Goal: Information Seeking & Learning: Learn about a topic

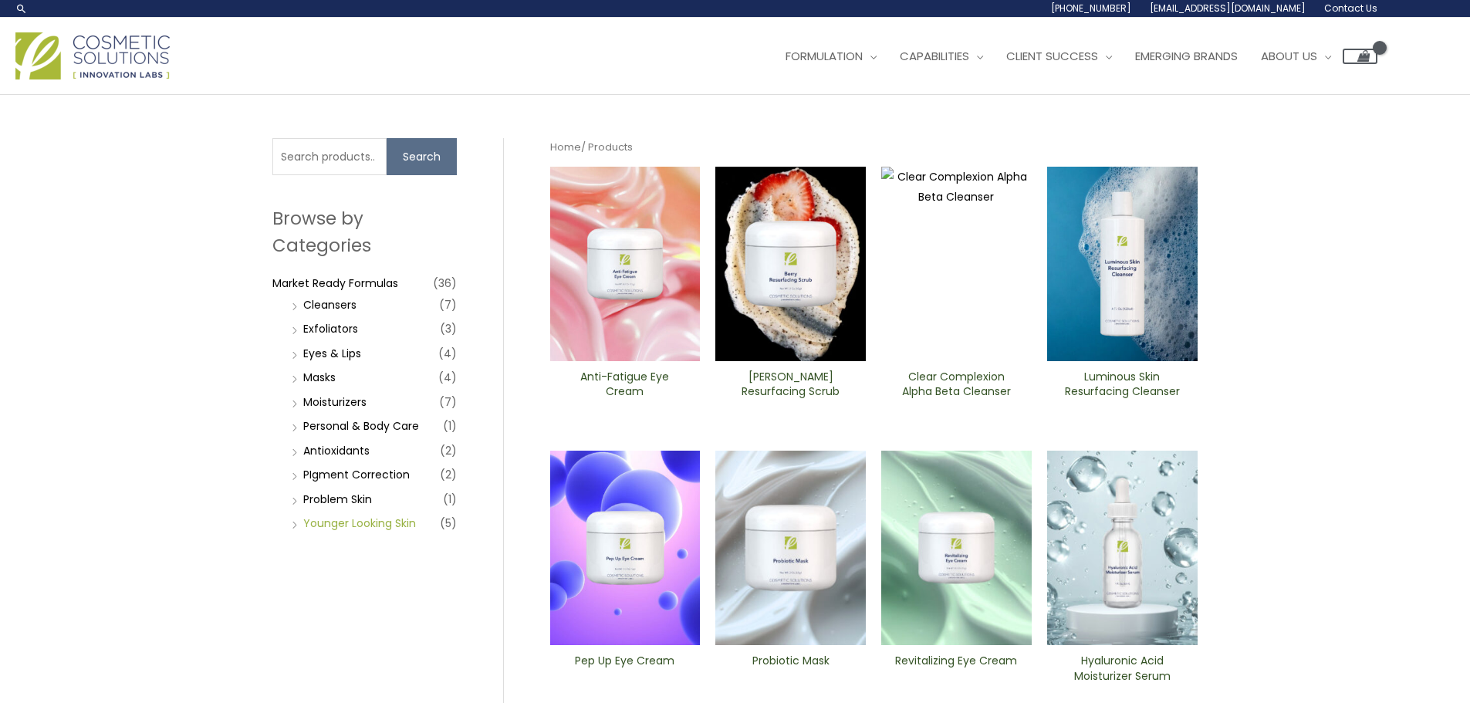
click at [320, 529] on link "Younger Looking Skin" at bounding box center [359, 522] width 113 height 15
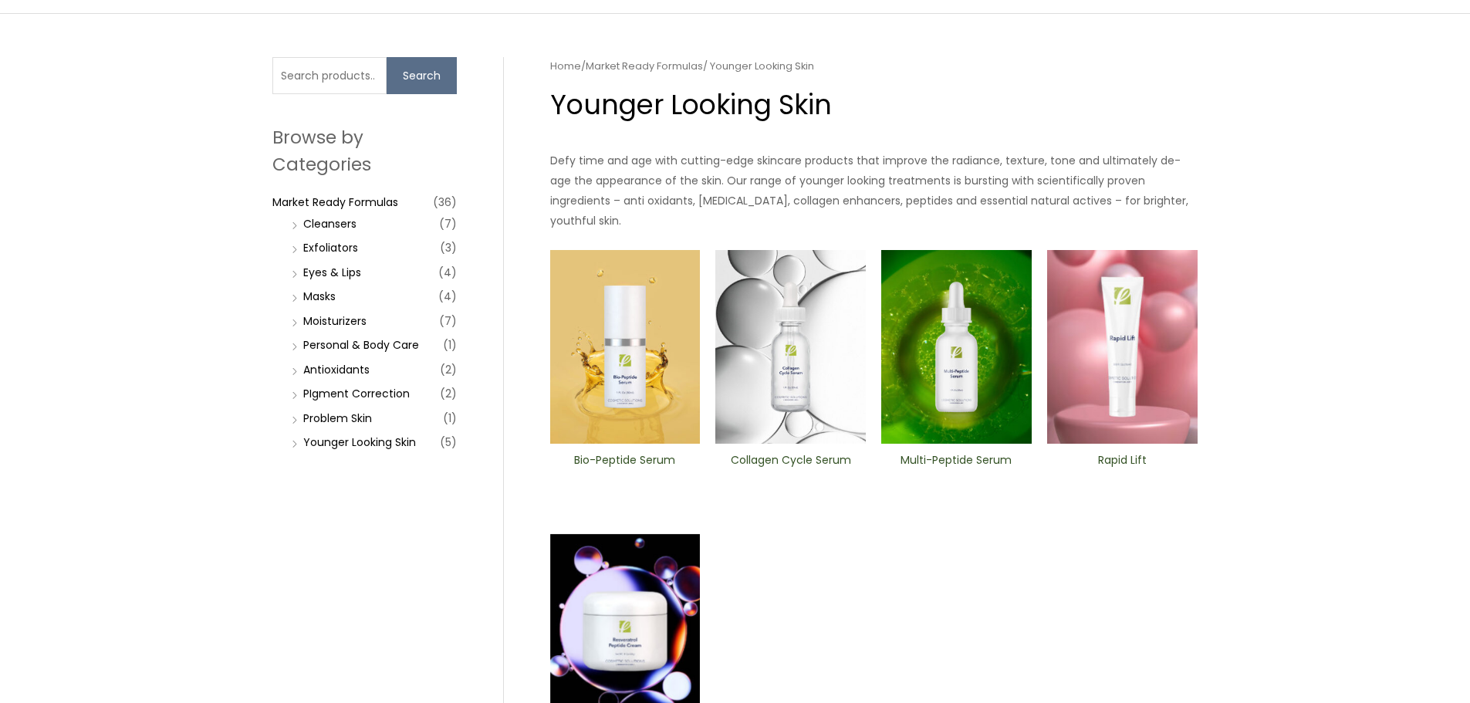
scroll to position [154, 0]
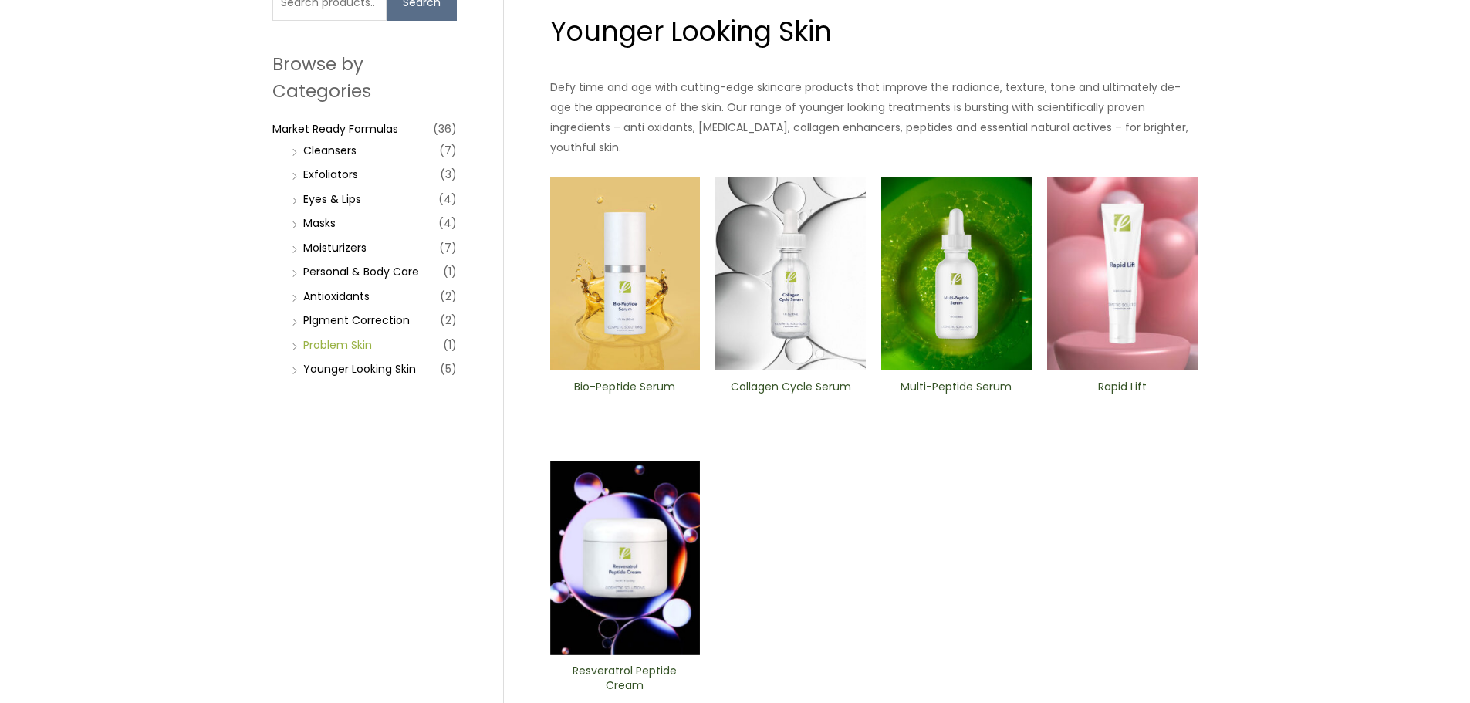
click at [334, 346] on link "Problem Skin" at bounding box center [337, 344] width 69 height 15
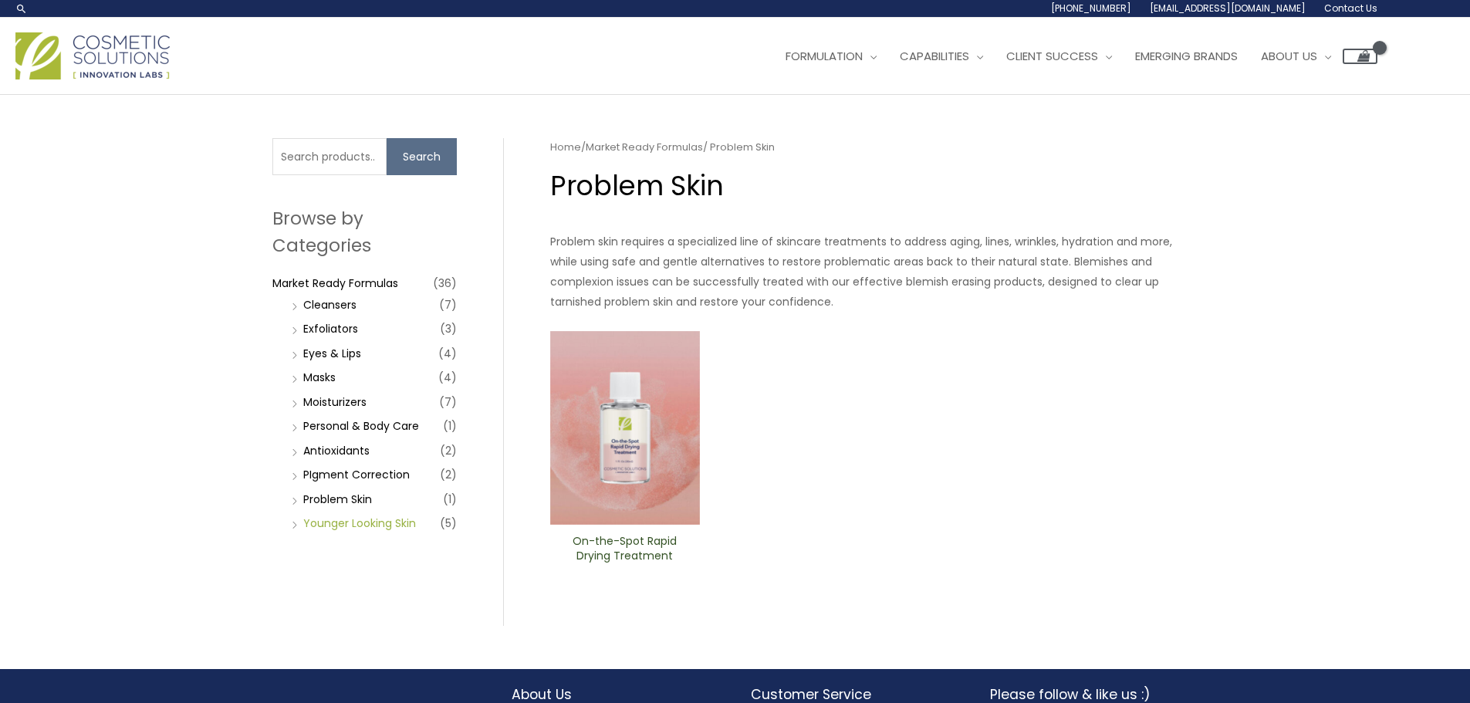
click at [369, 525] on link "Younger Looking Skin" at bounding box center [359, 522] width 113 height 15
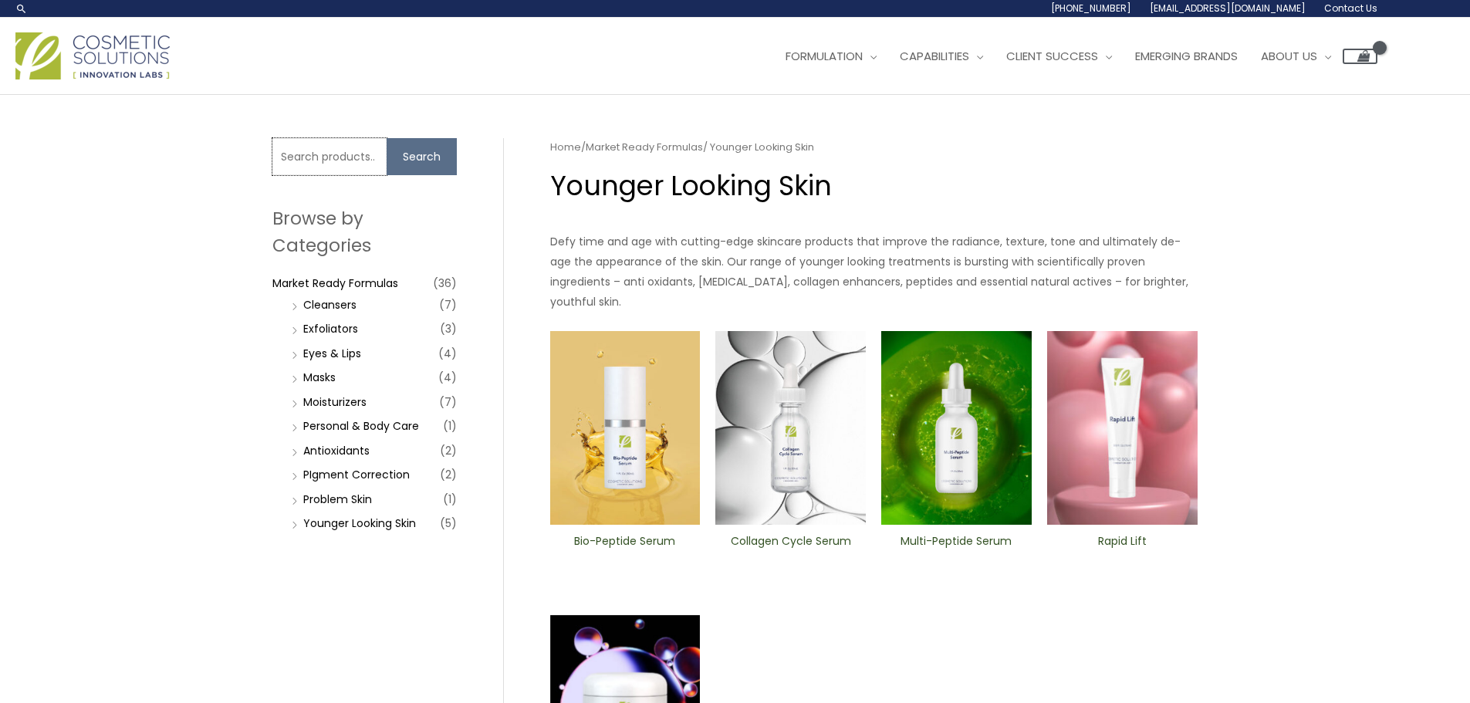
click at [337, 160] on input "Search for:" at bounding box center [329, 156] width 114 height 37
type input "gel"
click at [386, 138] on button "Search" at bounding box center [421, 156] width 70 height 37
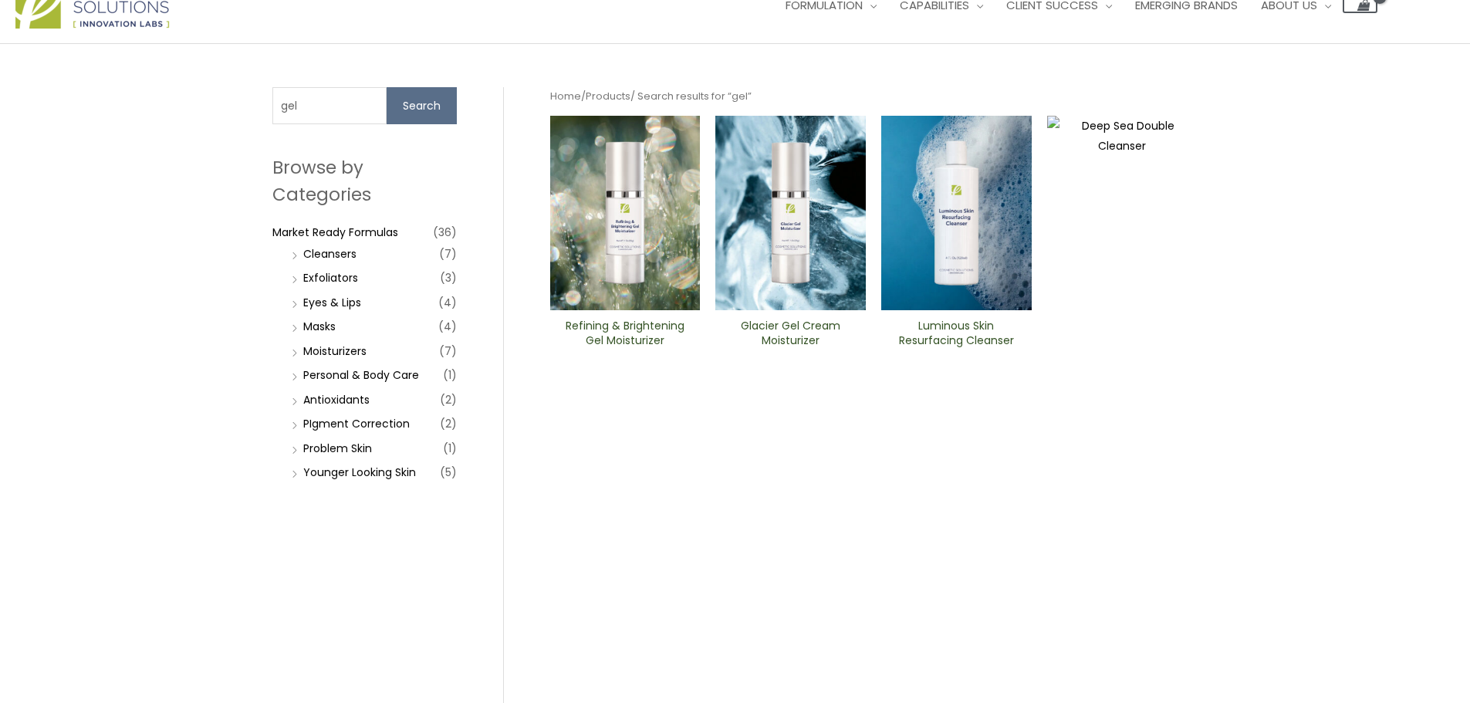
scroll to position [77, 0]
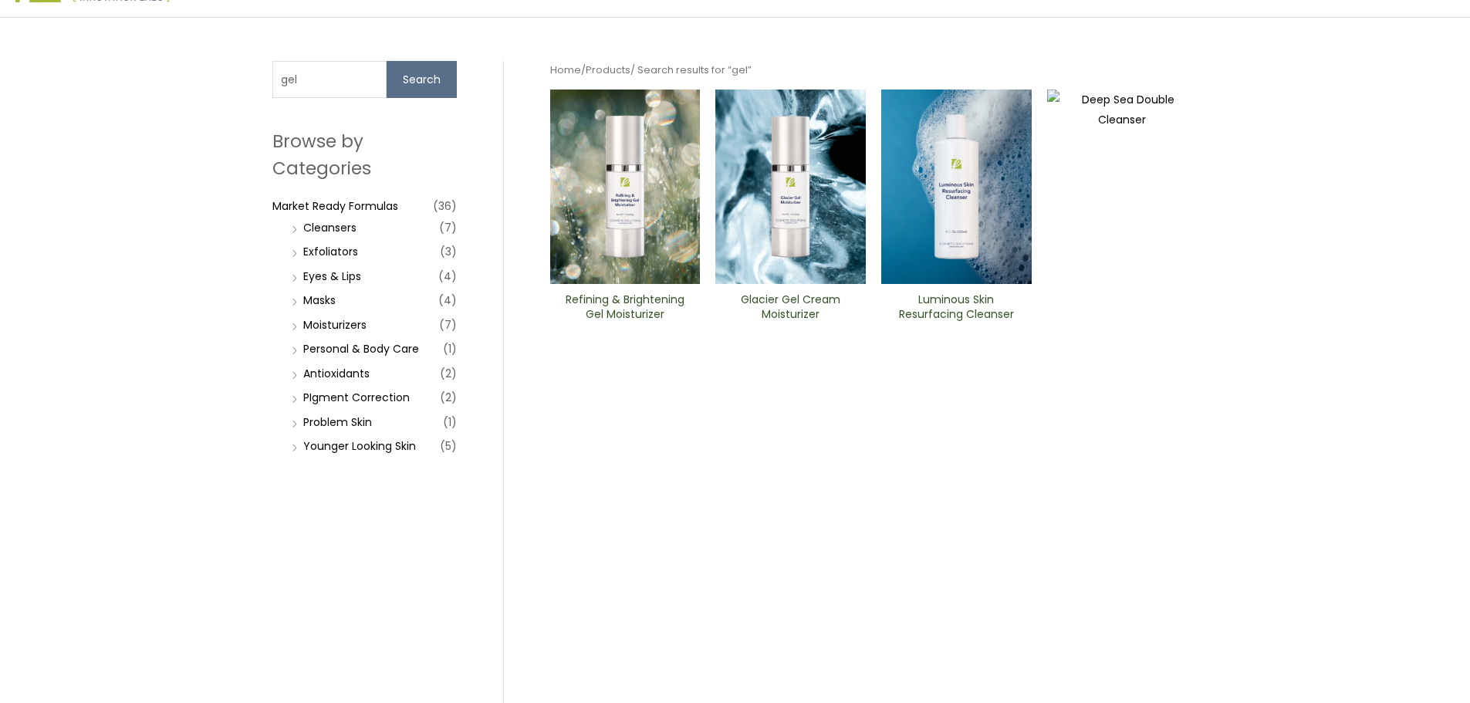
click at [619, 249] on img at bounding box center [625, 186] width 150 height 194
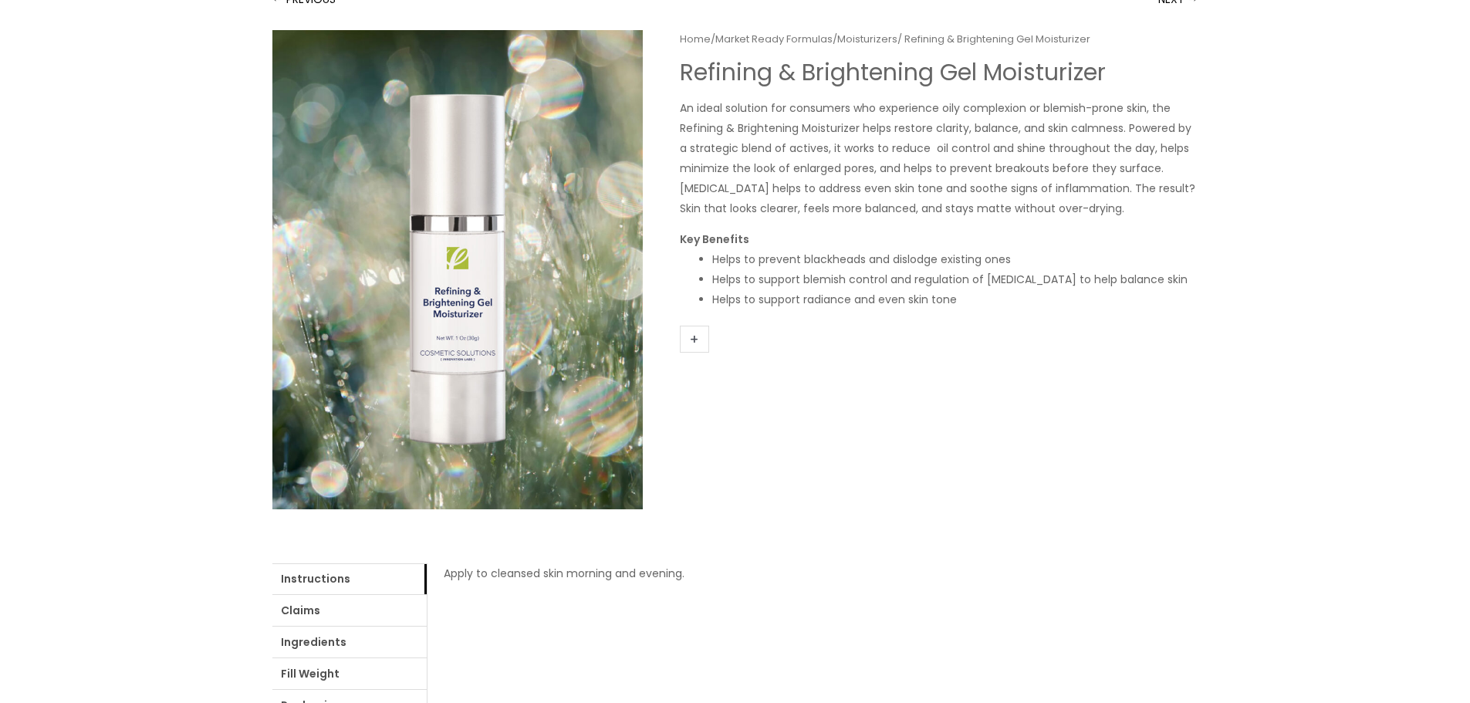
scroll to position [309, 0]
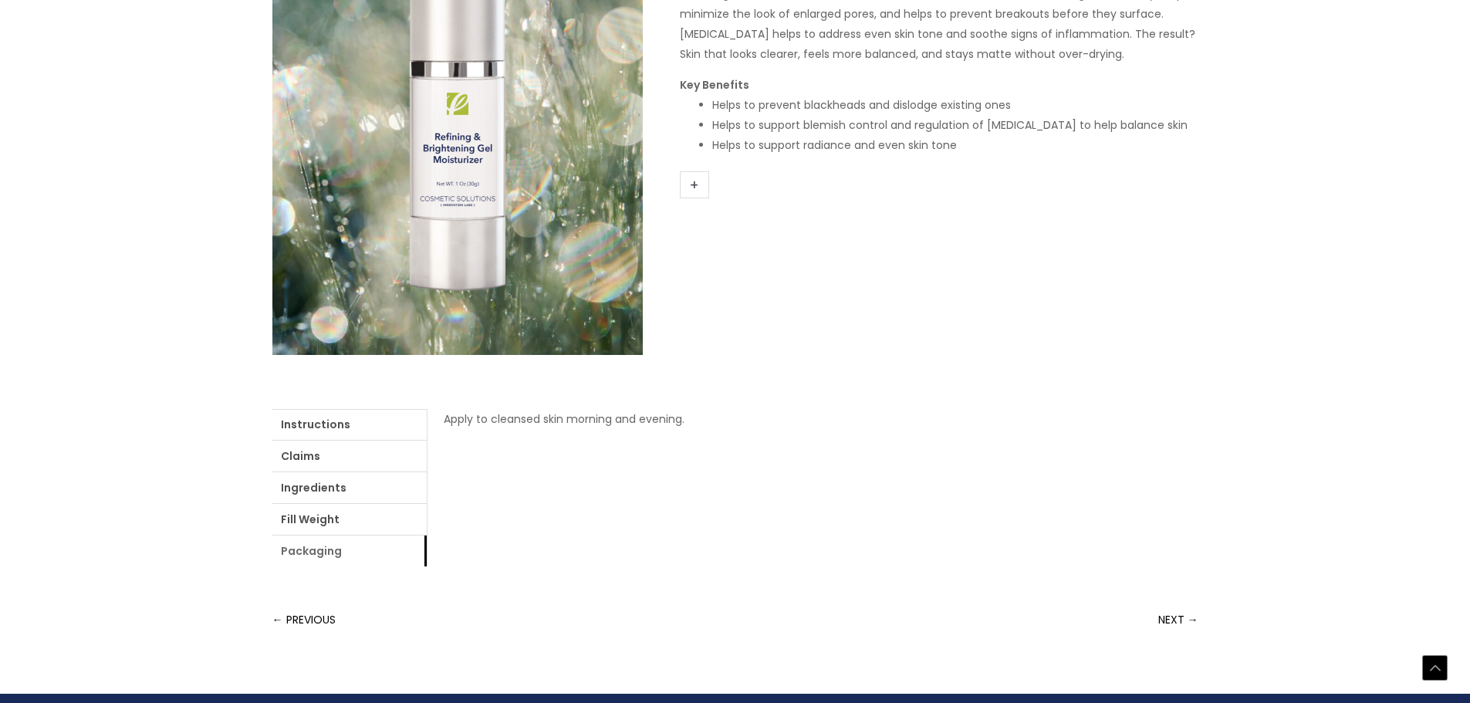
click at [316, 550] on link "Packaging" at bounding box center [349, 550] width 154 height 31
click at [1179, 622] on link "NEXT →" at bounding box center [1178, 619] width 40 height 31
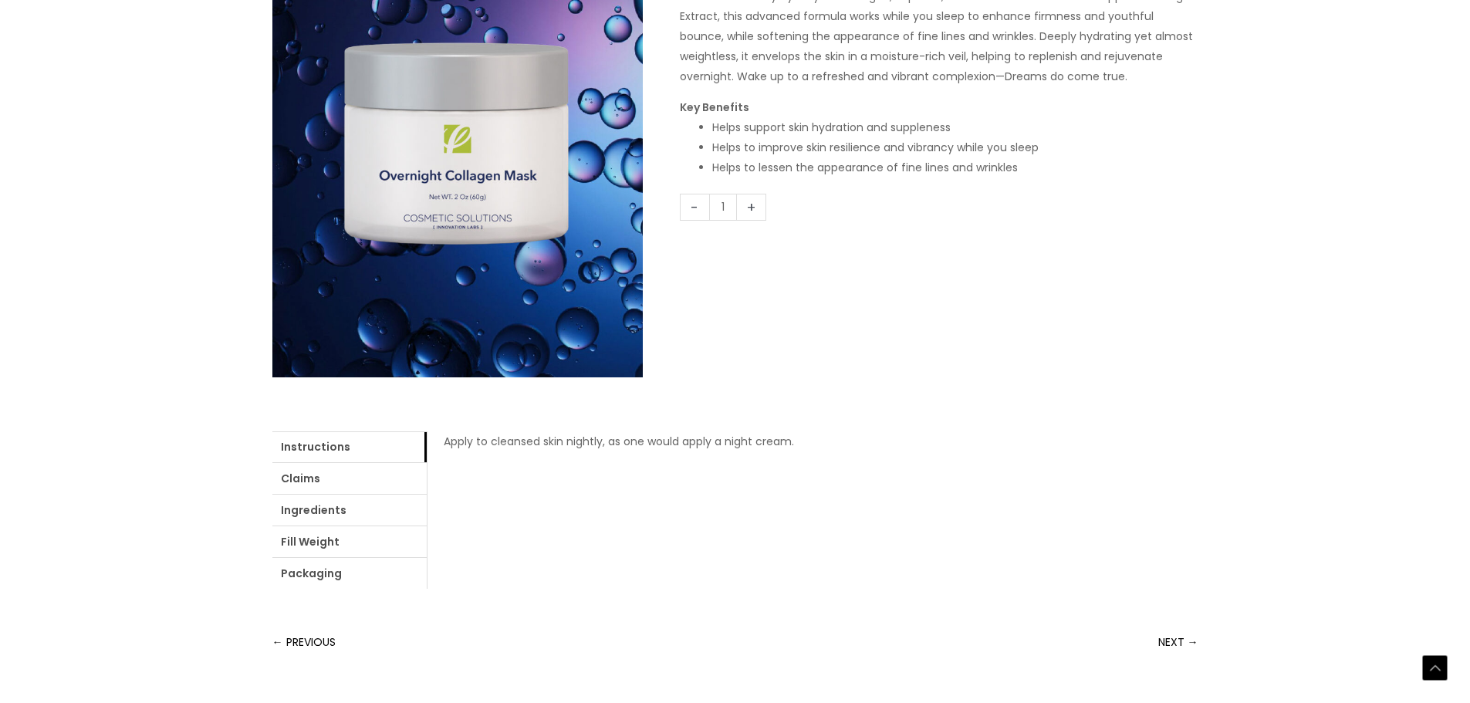
scroll to position [309, 0]
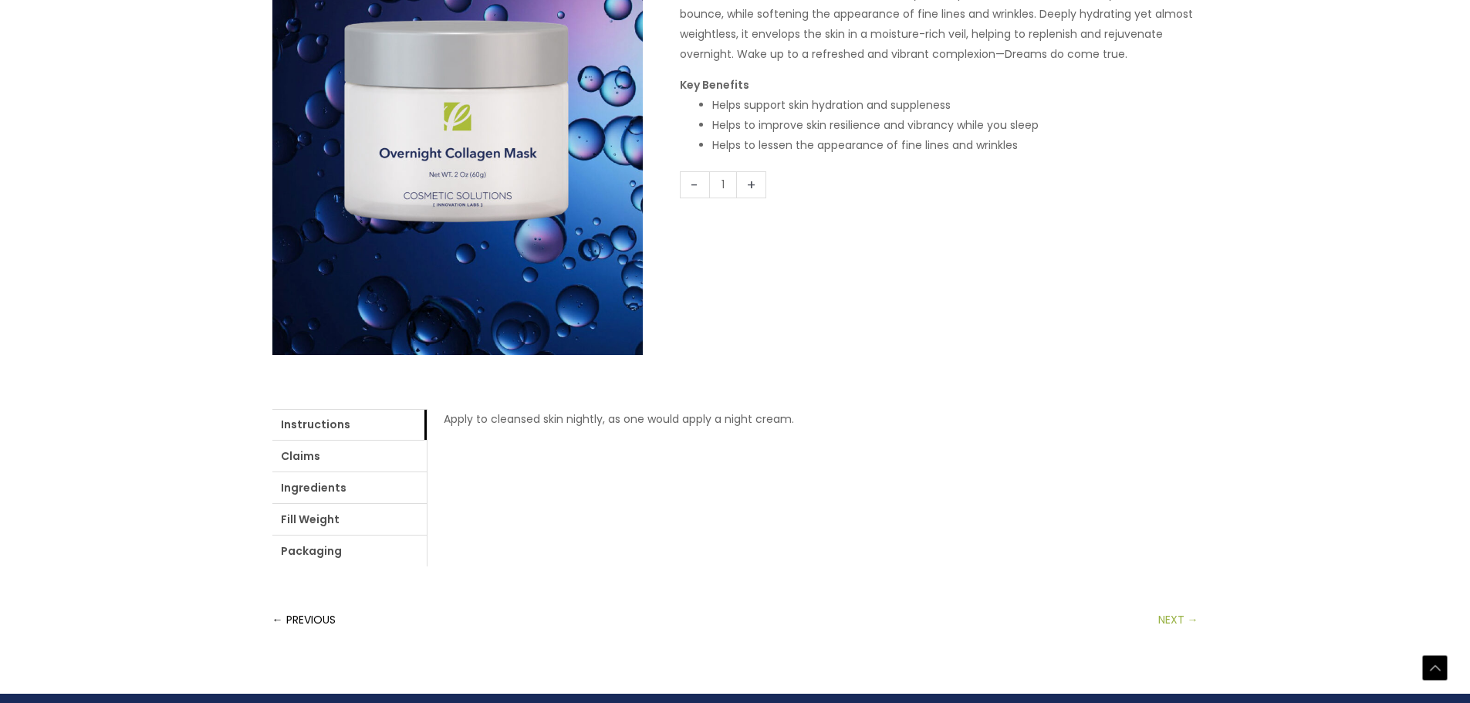
click at [1178, 620] on link "NEXT →" at bounding box center [1178, 619] width 40 height 31
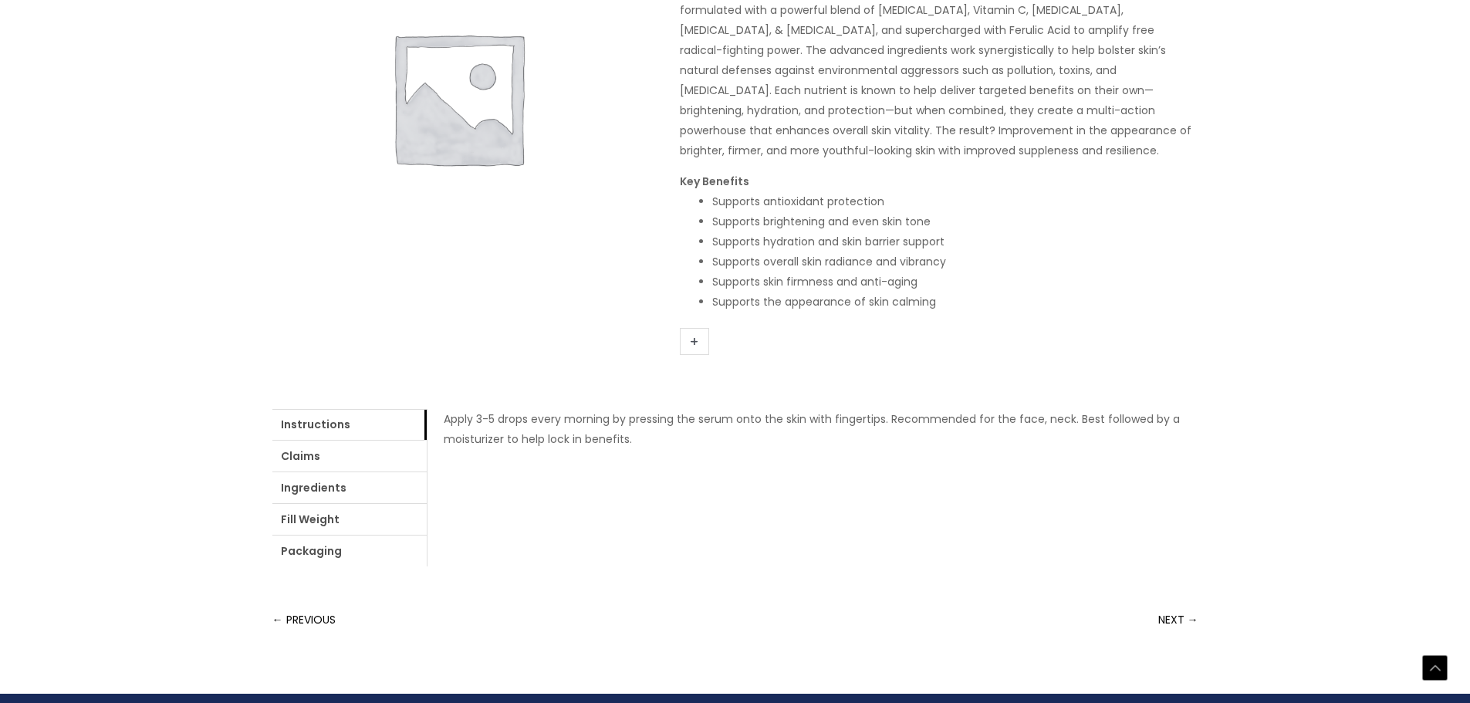
scroll to position [309, 0]
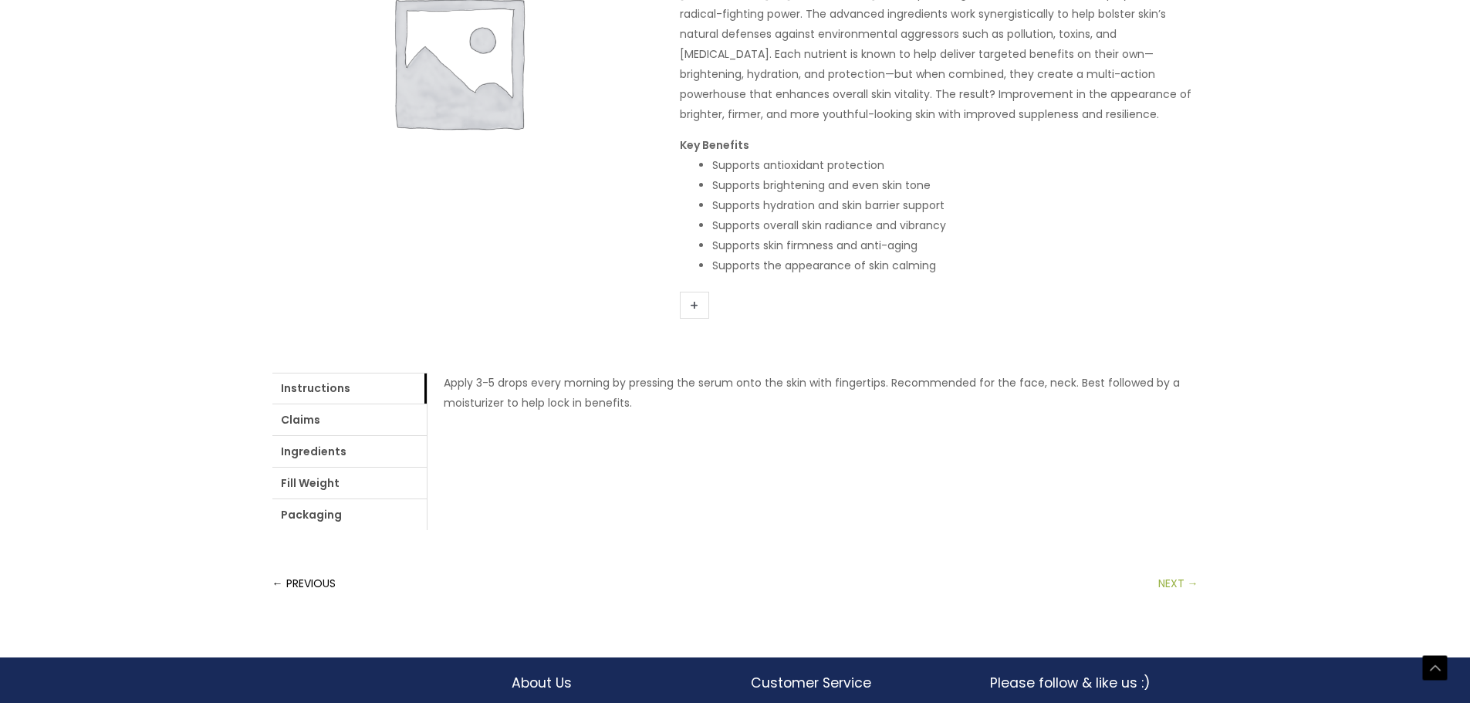
click at [1176, 584] on link "NEXT →" at bounding box center [1178, 583] width 40 height 31
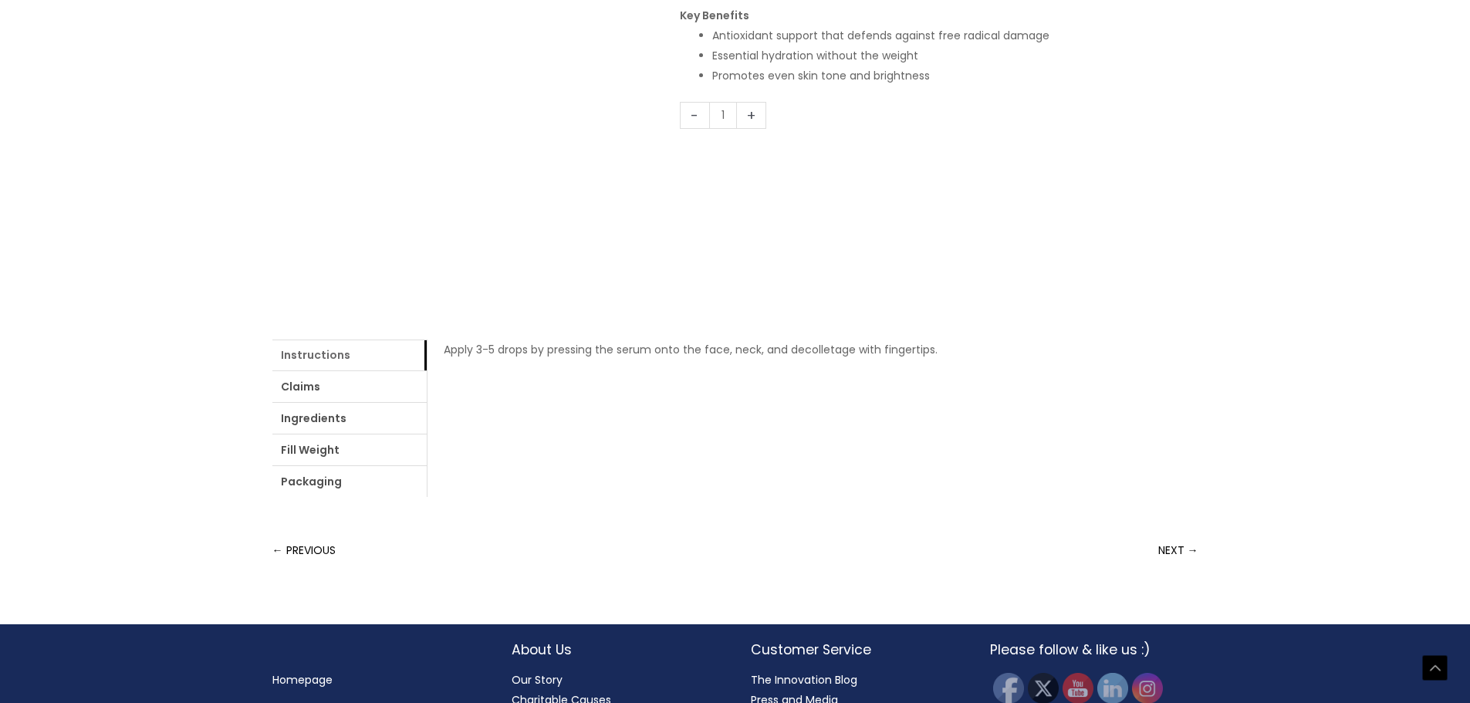
scroll to position [386, 0]
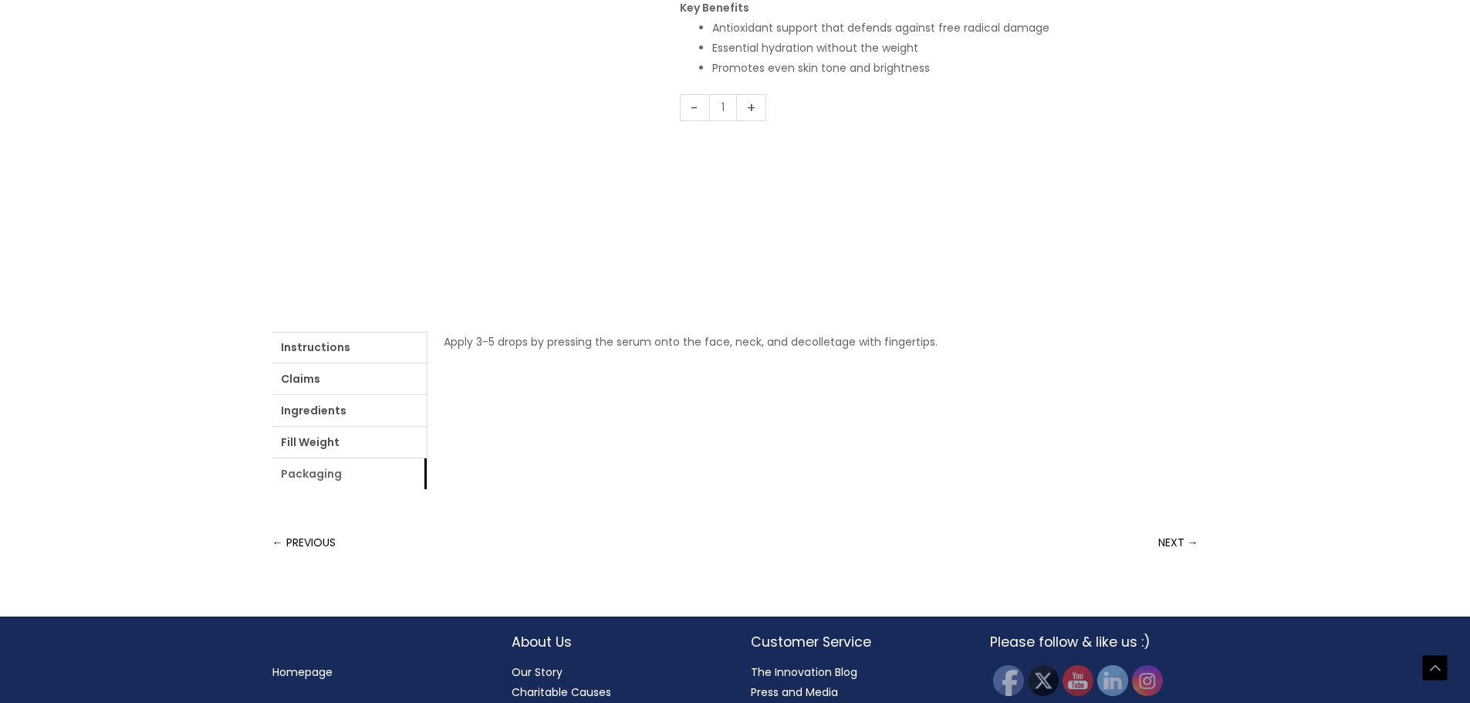
click at [302, 477] on link "Packaging" at bounding box center [349, 473] width 154 height 31
click at [316, 449] on link "Fill Weight" at bounding box center [349, 442] width 154 height 31
click at [321, 408] on link "Ingredients" at bounding box center [349, 410] width 154 height 31
click at [321, 381] on link "Claims" at bounding box center [349, 378] width 154 height 31
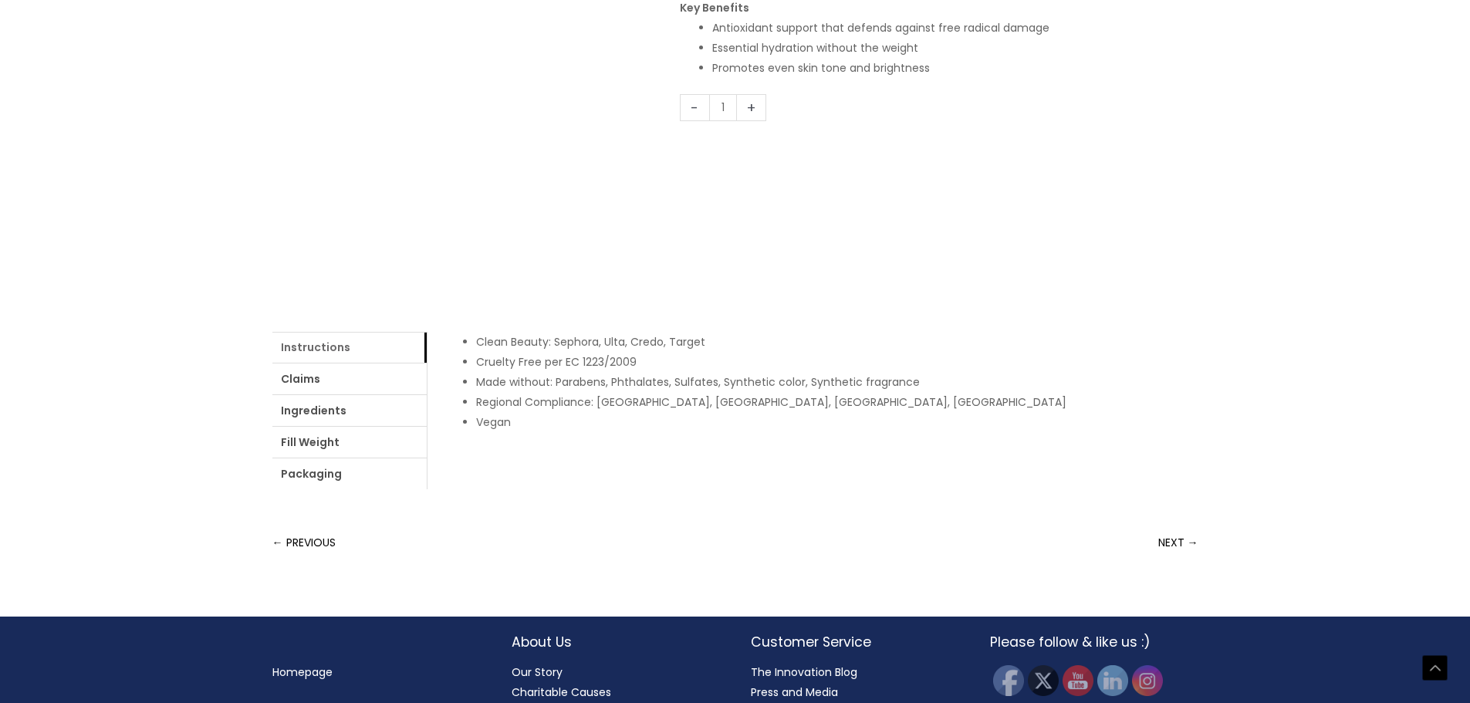
click at [323, 346] on link "Instructions" at bounding box center [349, 347] width 154 height 31
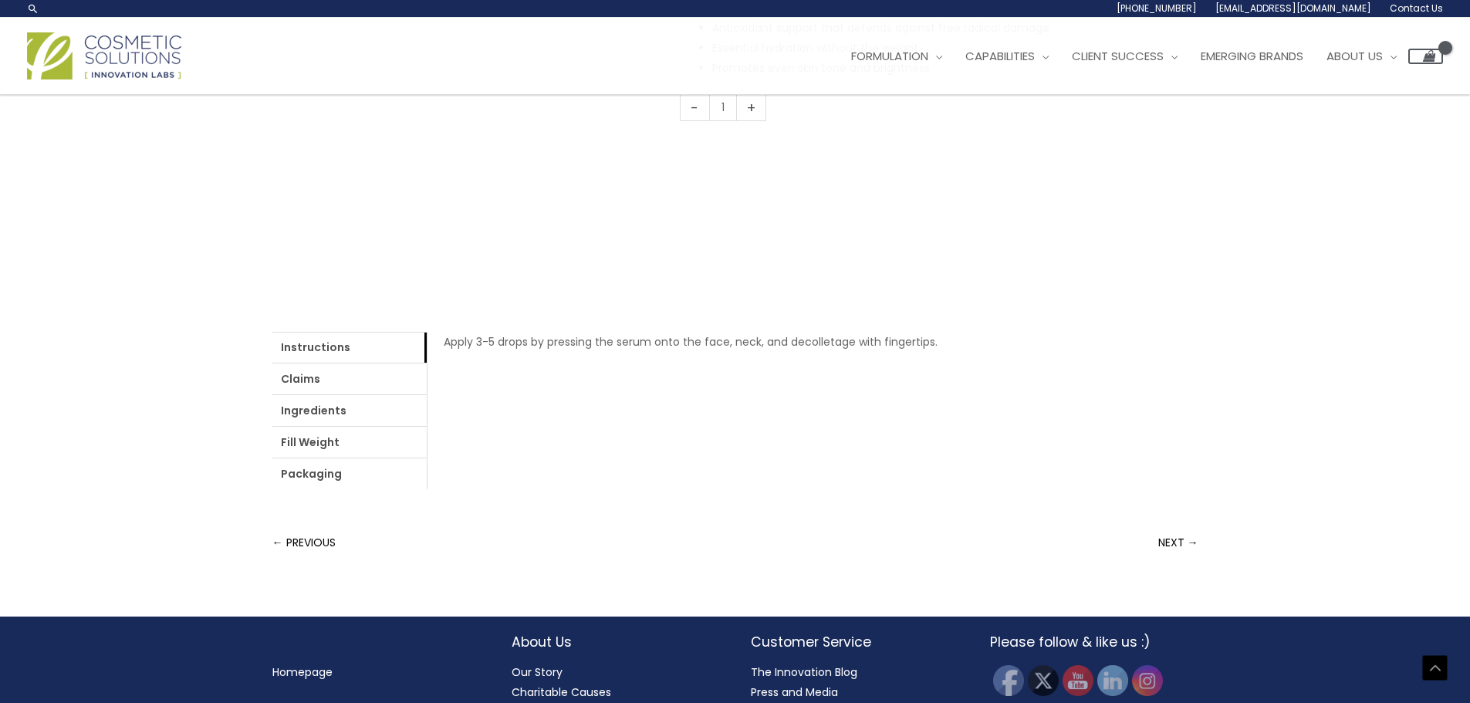
scroll to position [0, 0]
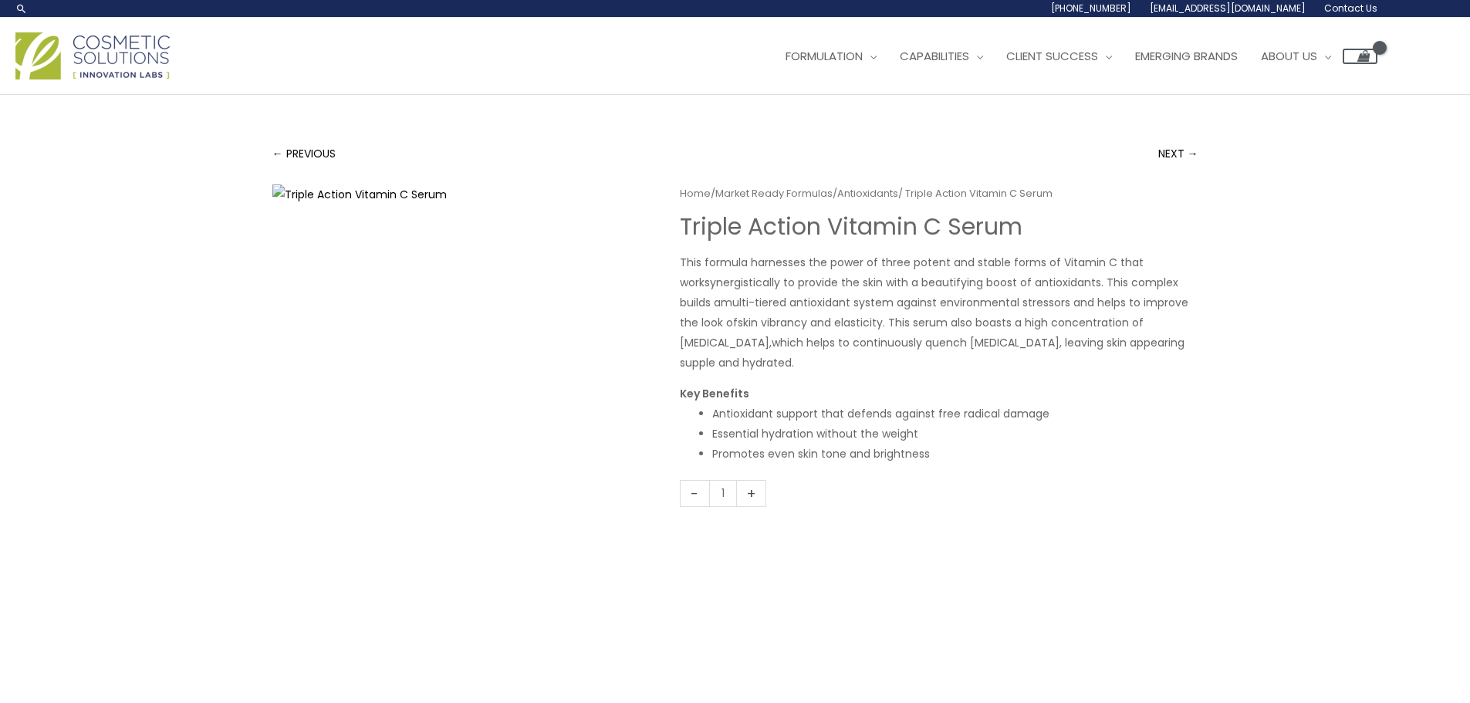
click at [137, 56] on img at bounding box center [92, 55] width 154 height 47
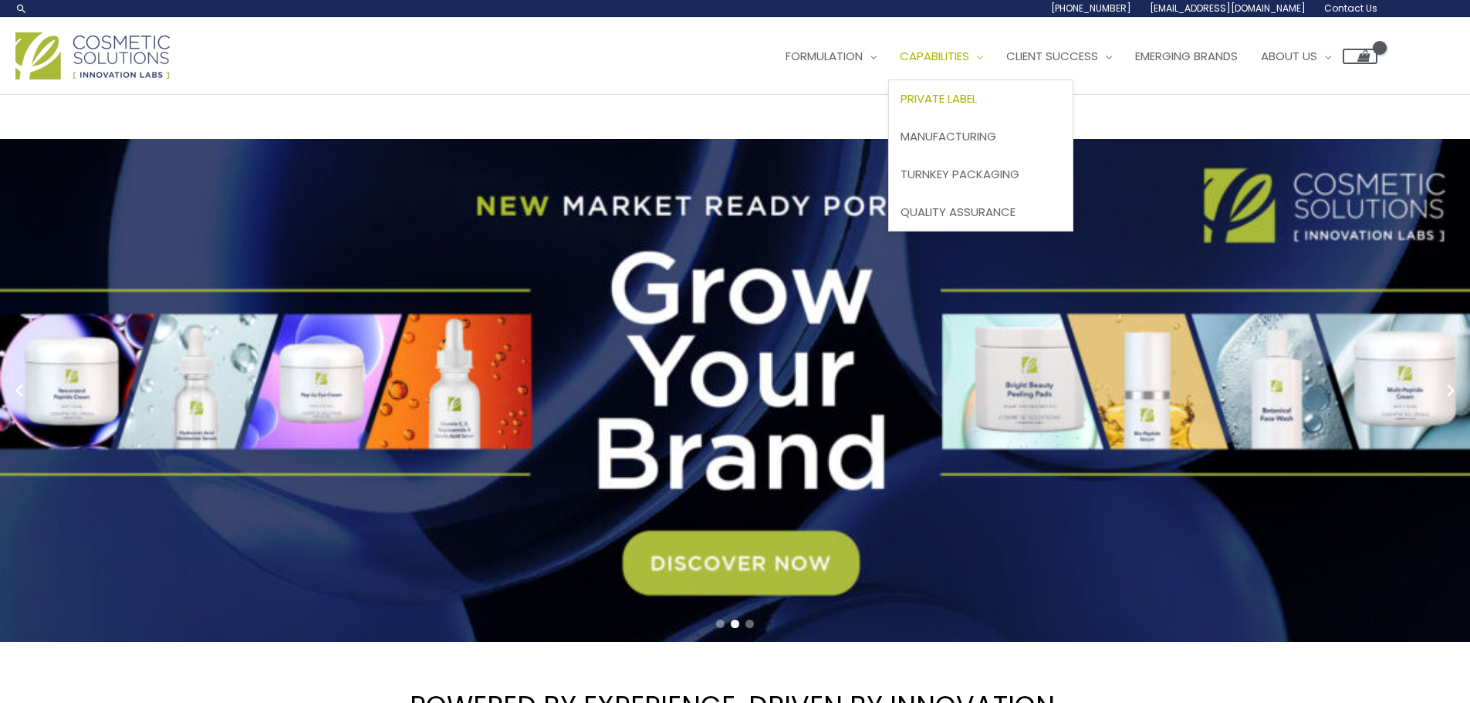
click at [970, 94] on span "Private Label" at bounding box center [938, 98] width 76 height 16
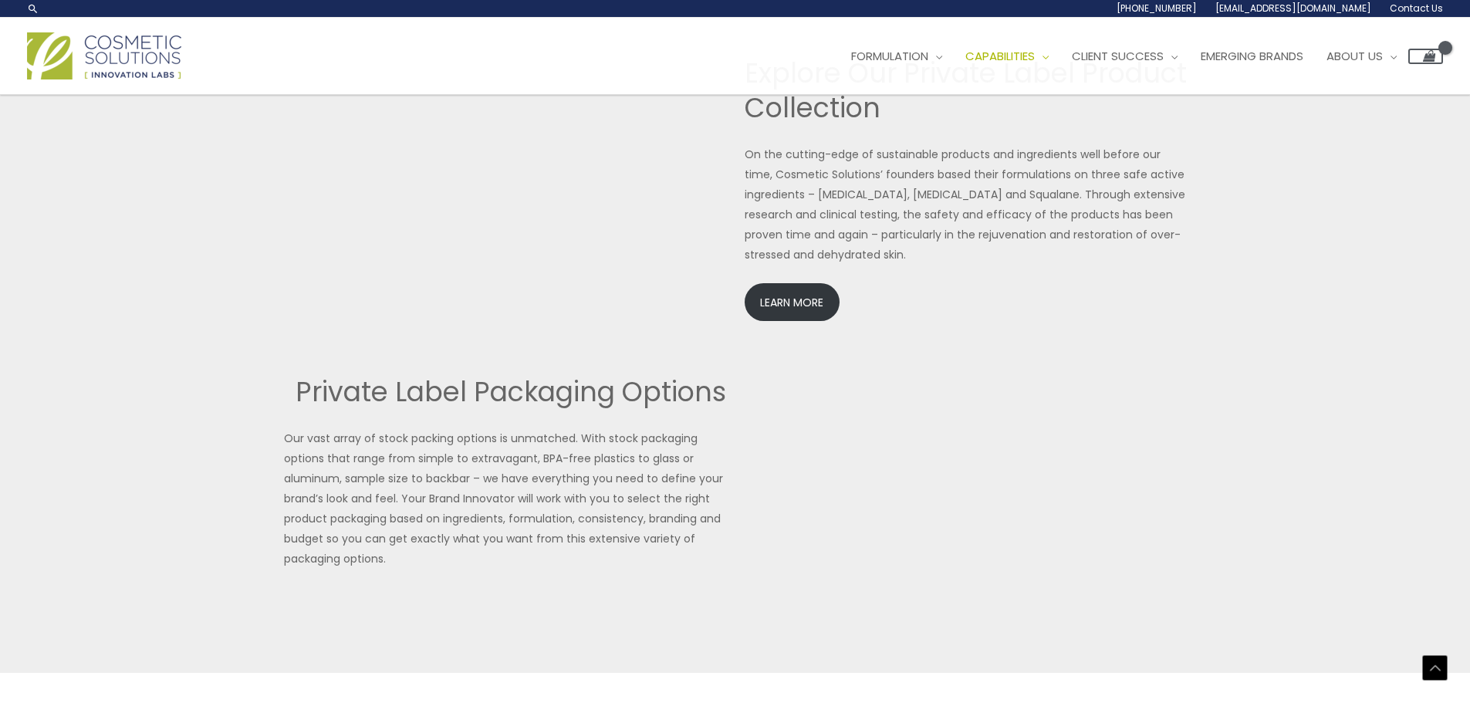
scroll to position [3251, 0]
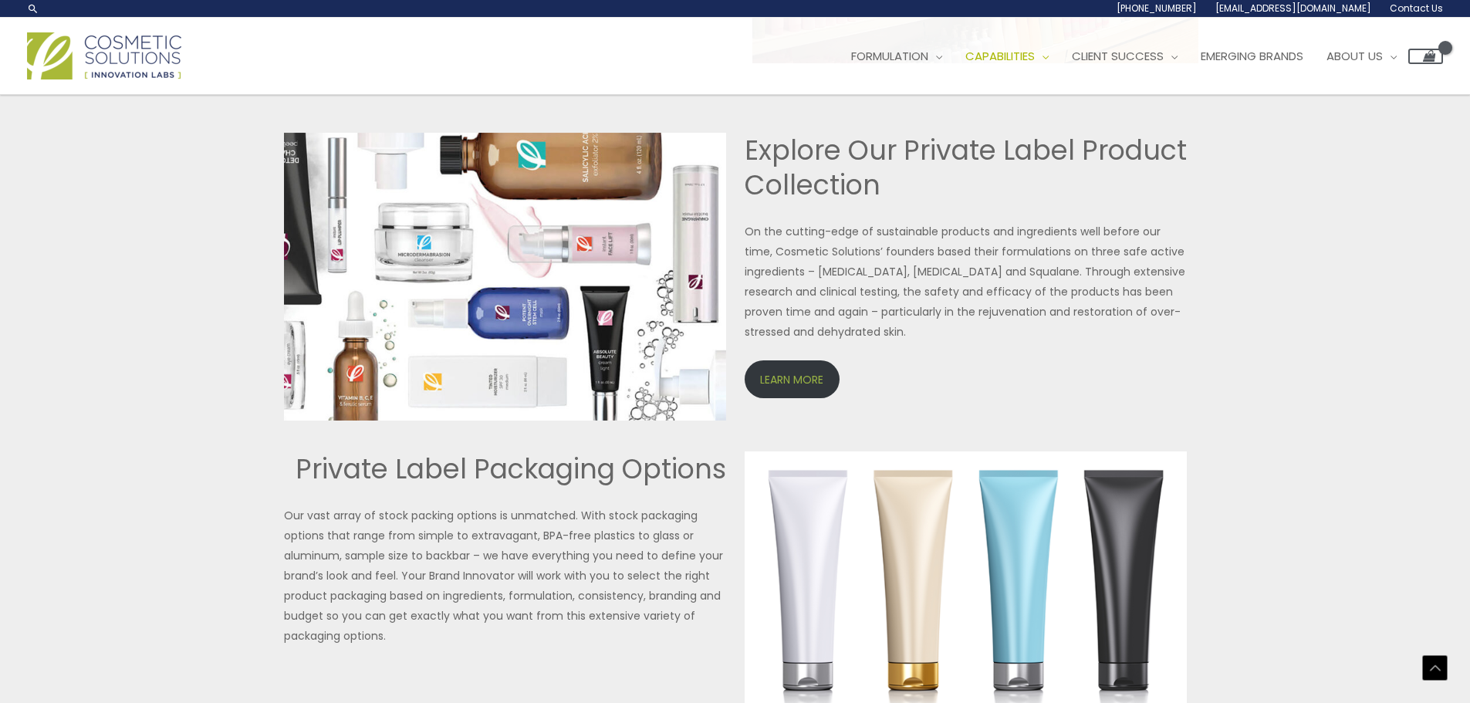
click at [788, 383] on link "LEARN MORE" at bounding box center [791, 379] width 95 height 38
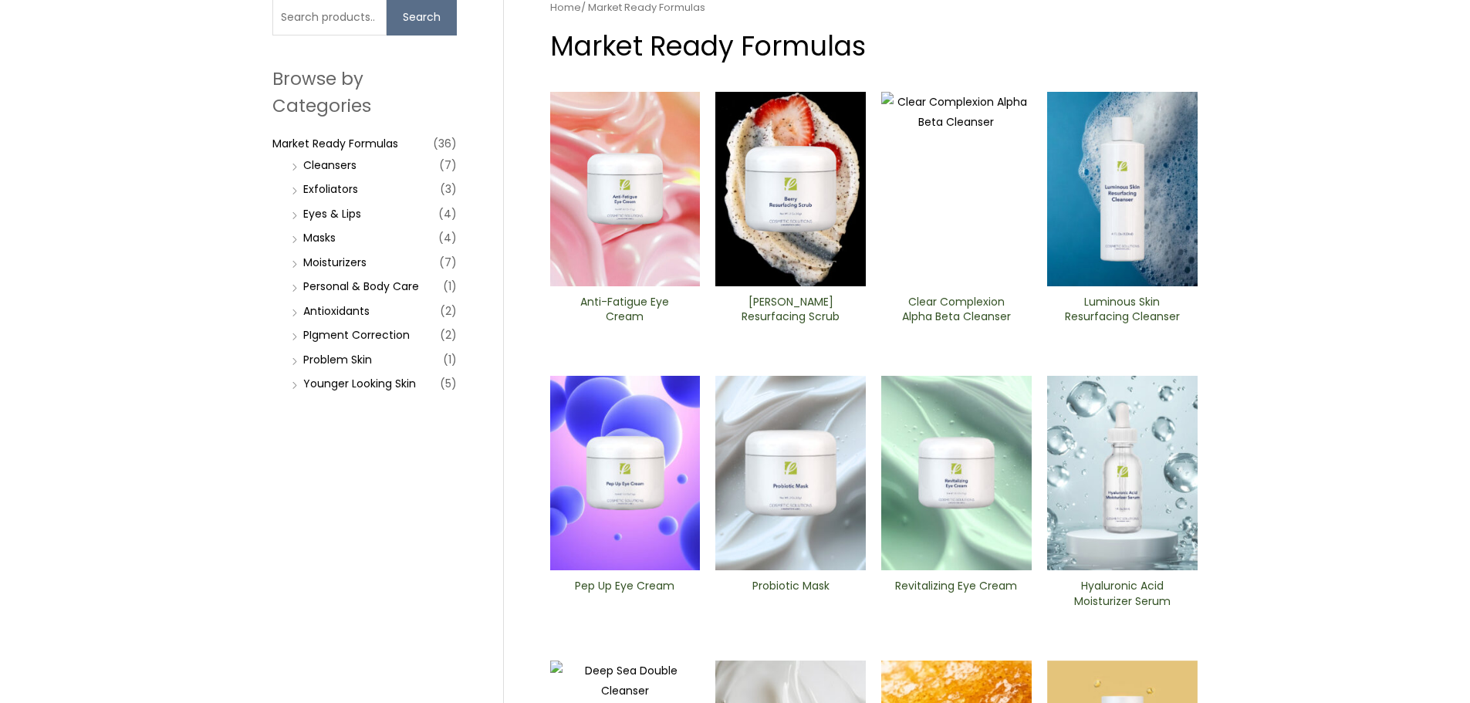
scroll to position [154, 0]
